Goal: Information Seeking & Learning: Learn about a topic

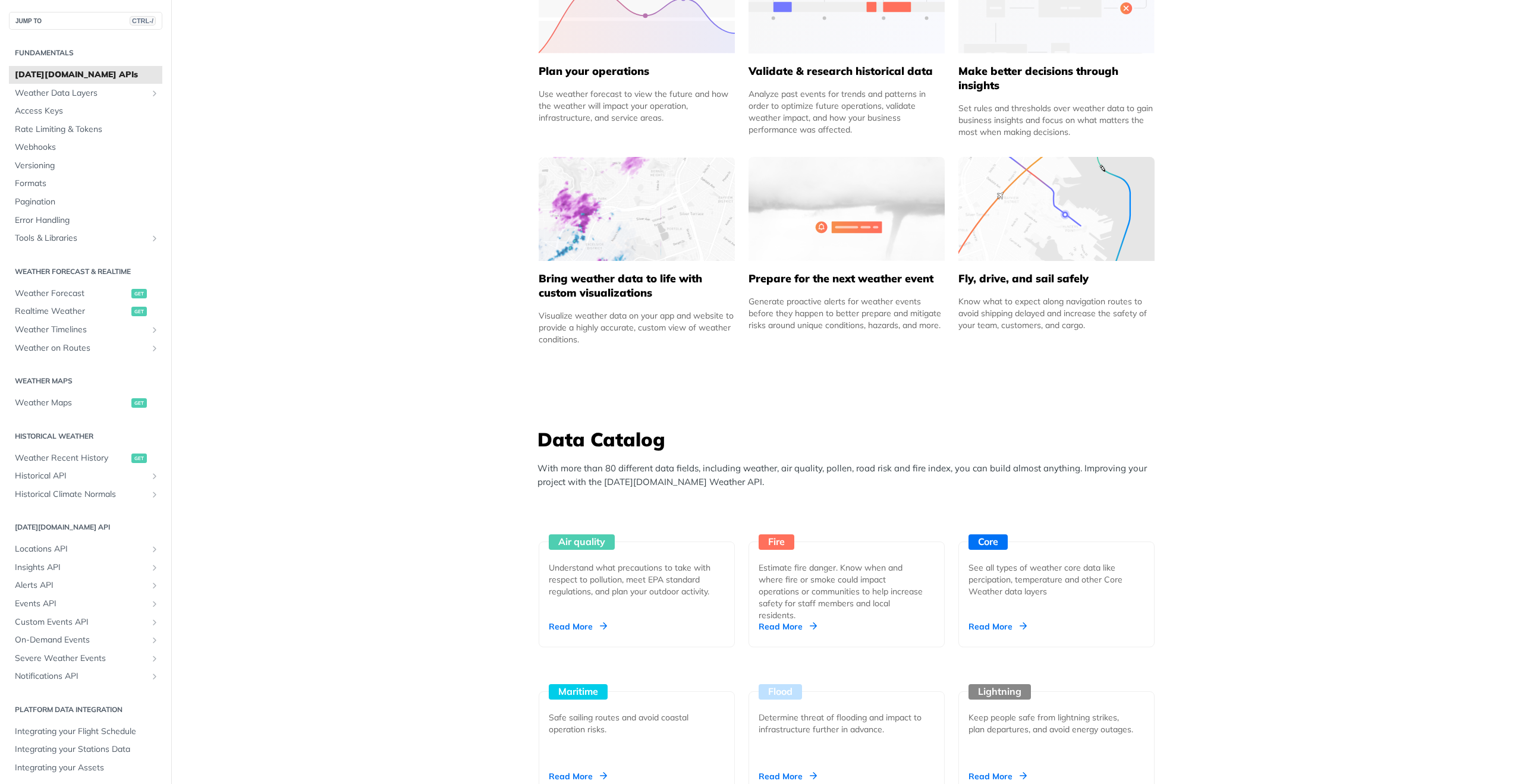
scroll to position [654, 0]
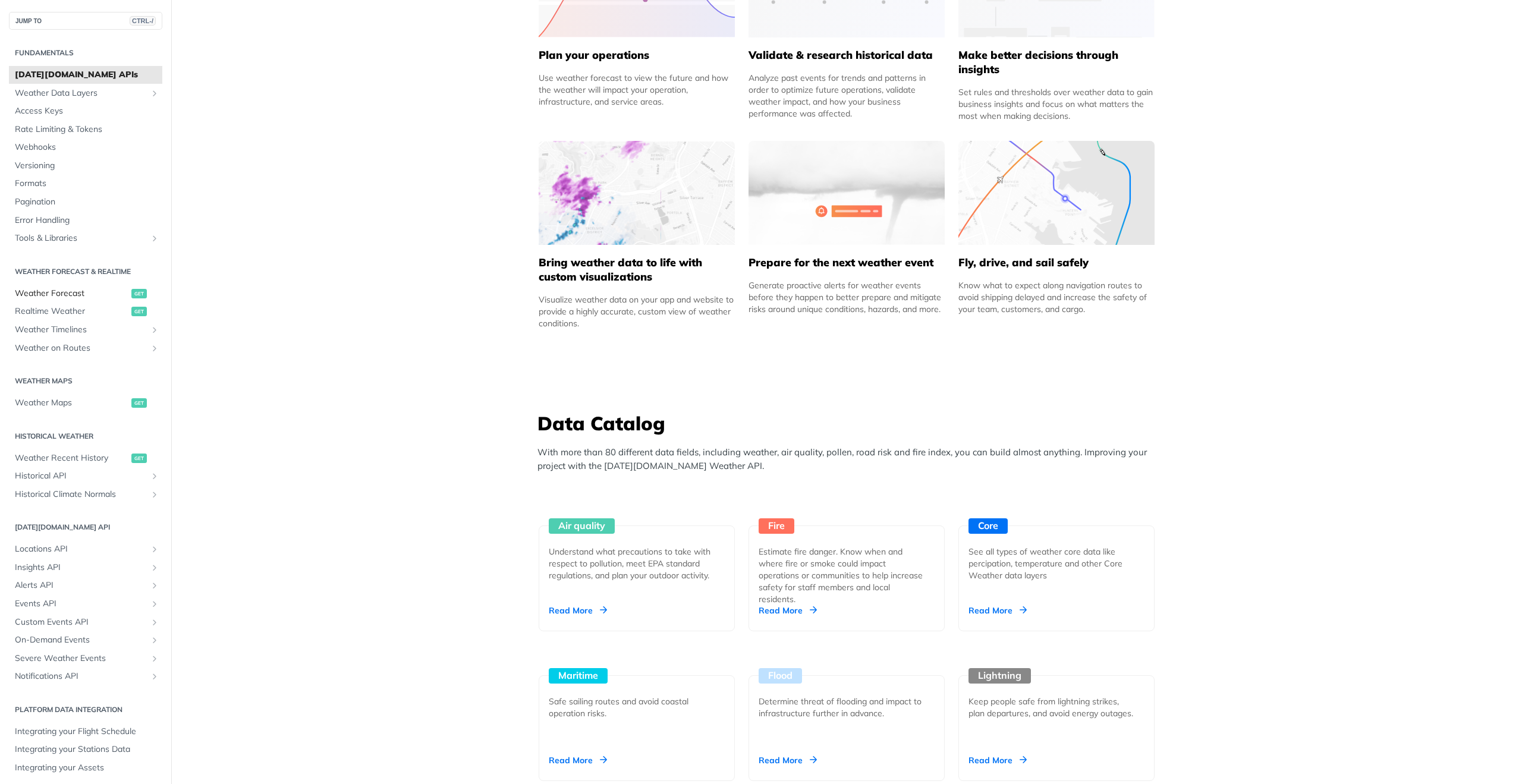
click at [76, 289] on span "Weather Forecast" at bounding box center [71, 293] width 113 height 12
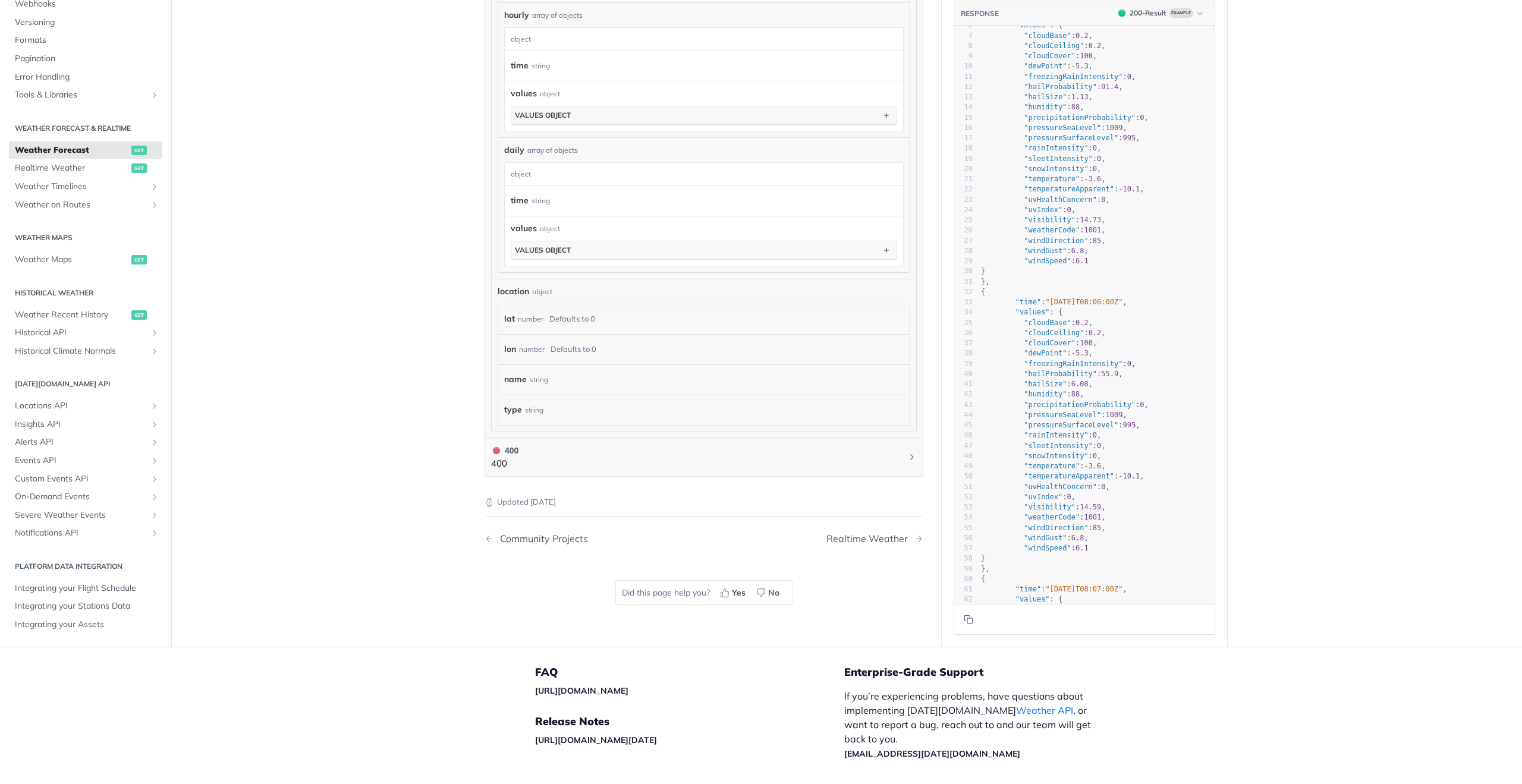
scroll to position [874, 0]
click at [51, 442] on span "Alerts API" at bounding box center [80, 445] width 132 height 12
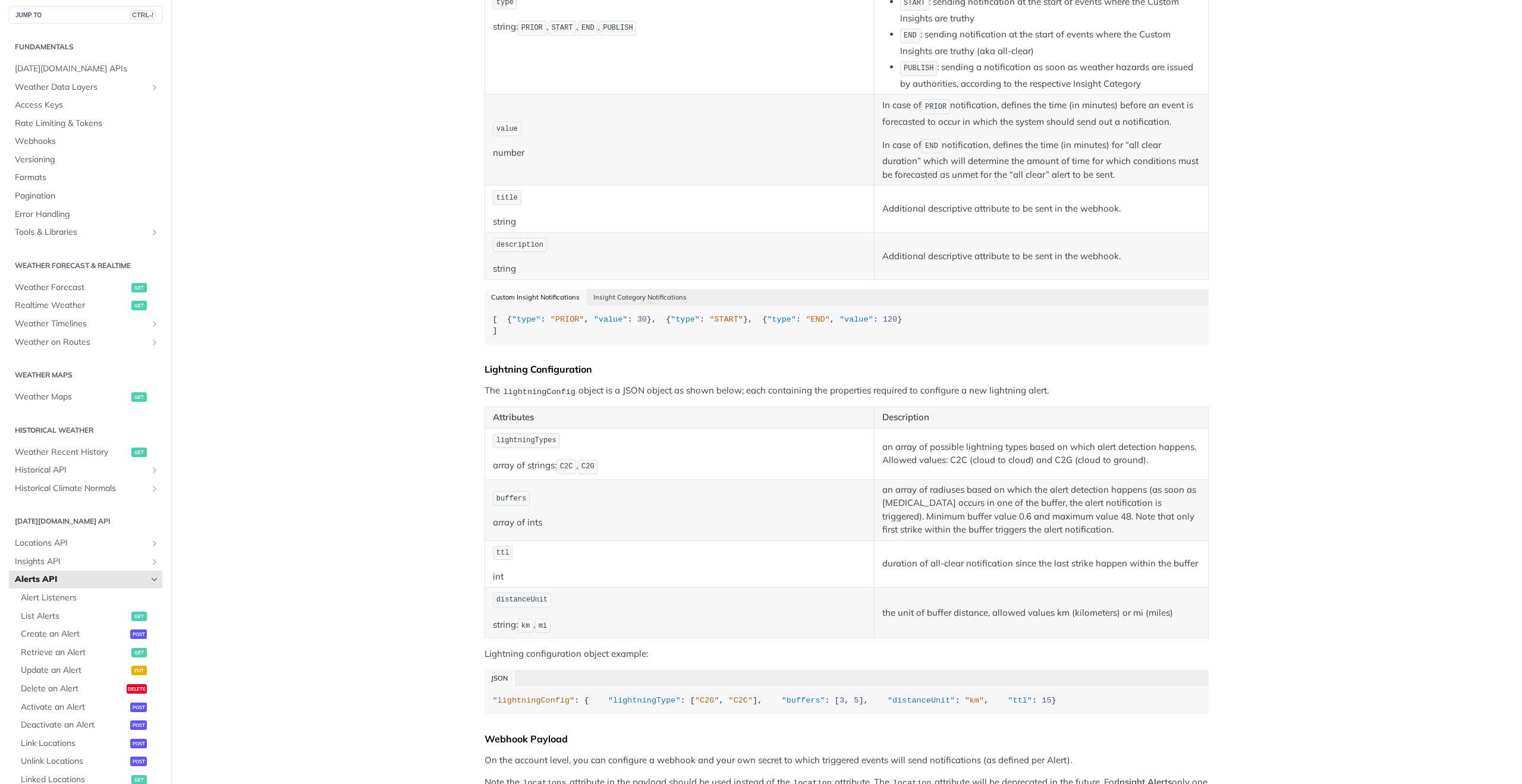
scroll to position [357, 0]
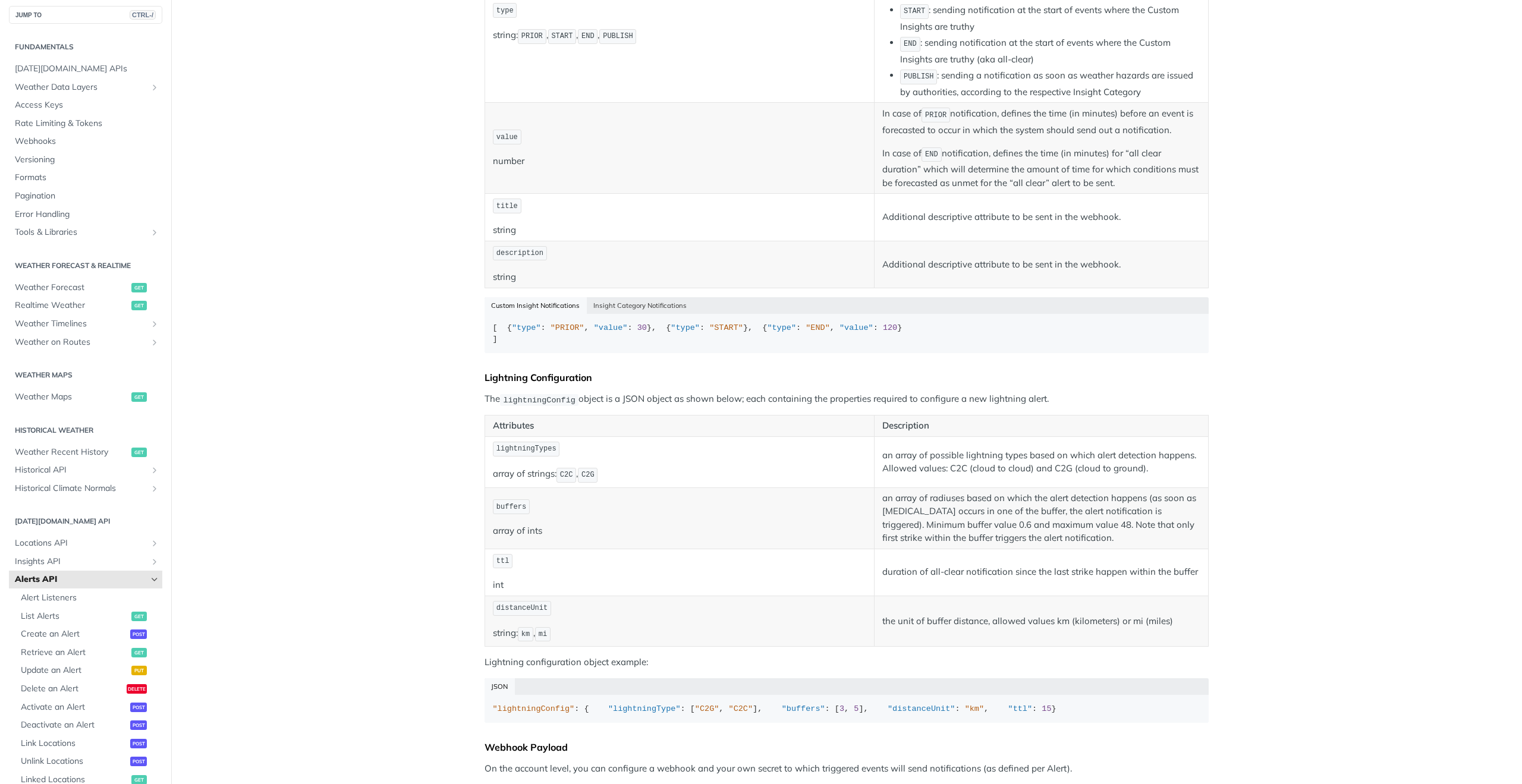
click at [236, 455] on main "JUMP TO CTRL-/ Fundamentals [DATE][DOMAIN_NAME] APIs Weather Data Layers Core P…" at bounding box center [761, 781] width 1522 height 2148
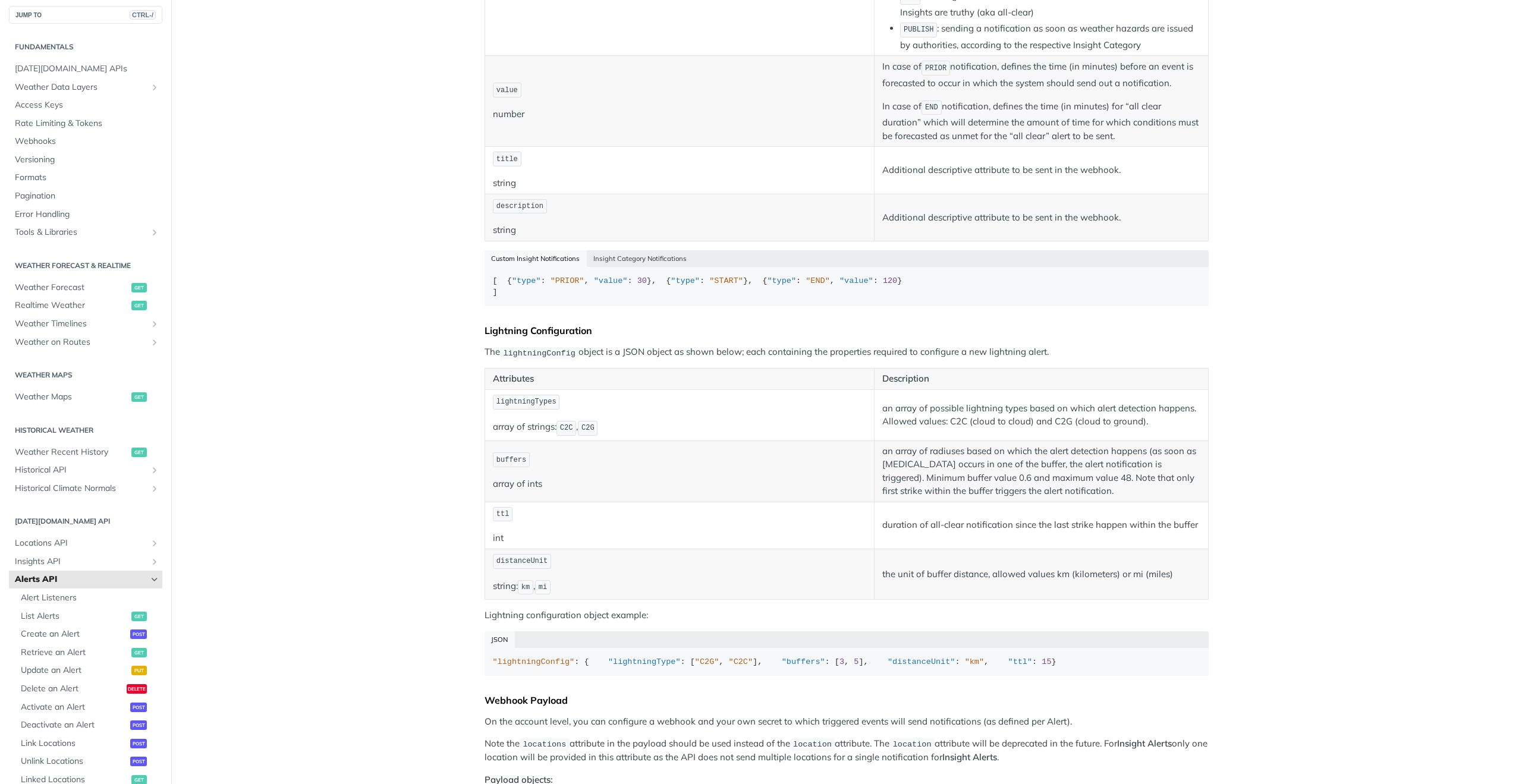
scroll to position [1968, 0]
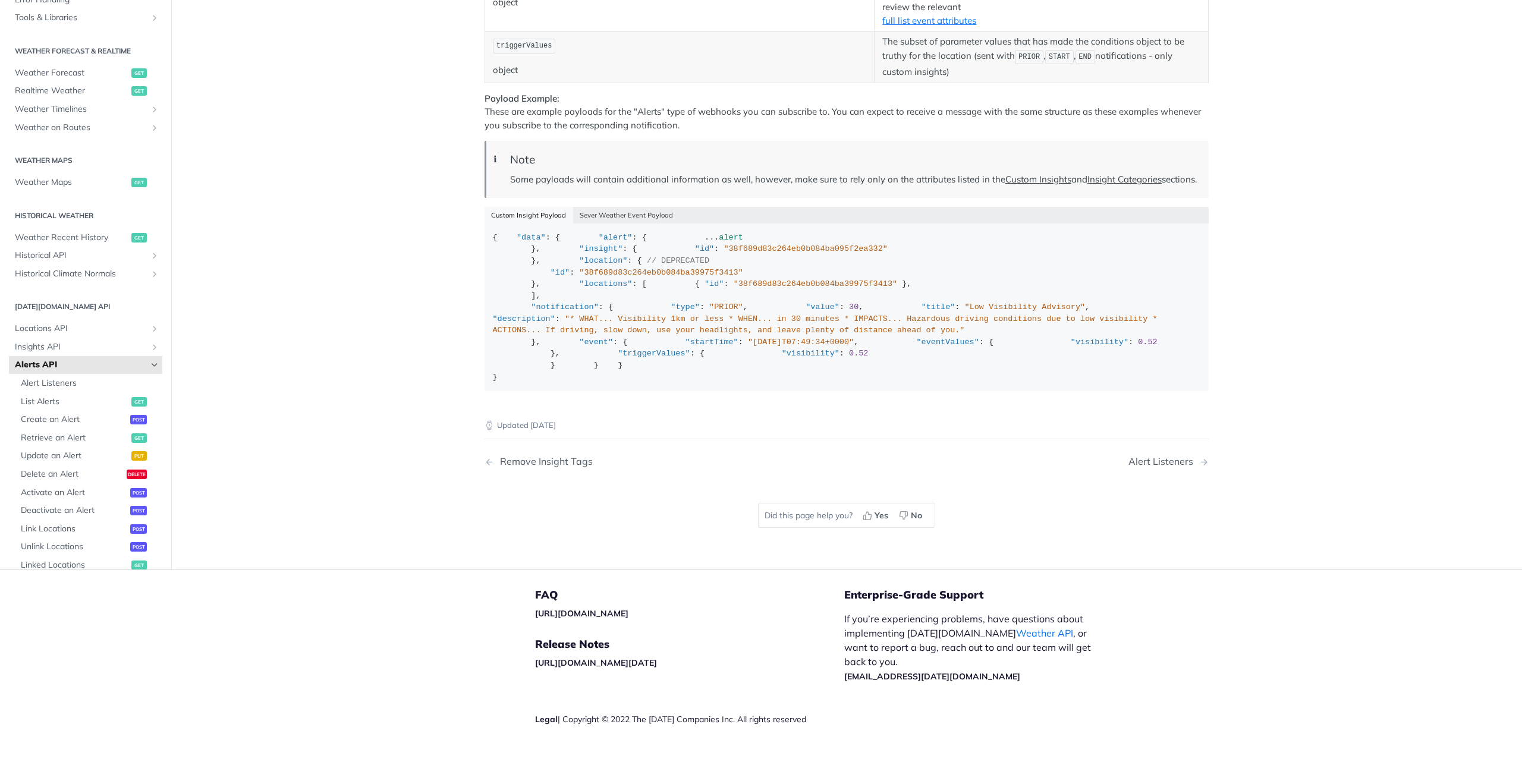
drag, startPoint x: 300, startPoint y: 321, endPoint x: 323, endPoint y: 619, distance: 298.9
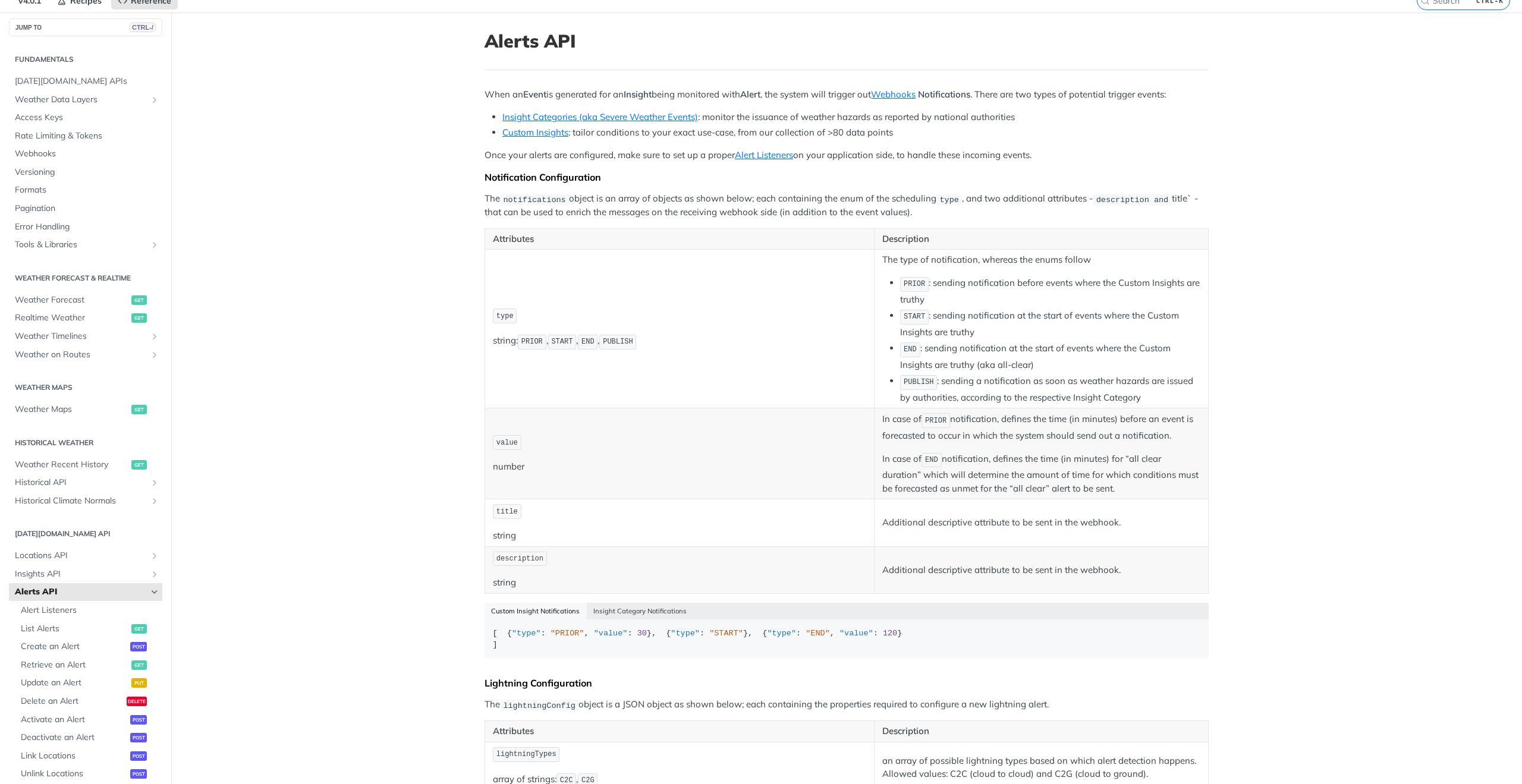
scroll to position [59, 0]
